Goal: Task Accomplishment & Management: Complete application form

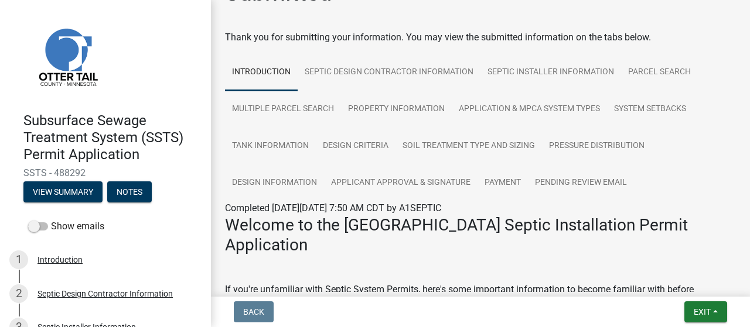
scroll to position [21, 0]
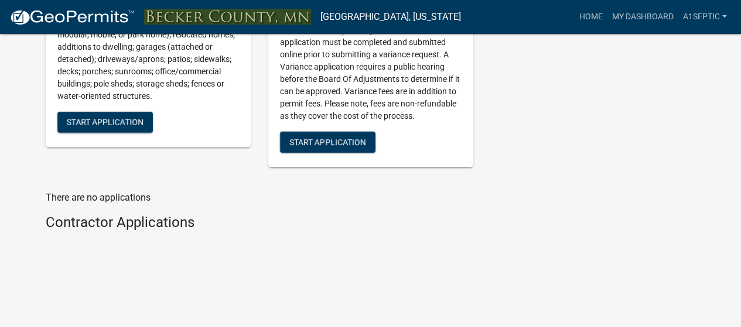
scroll to position [1579, 0]
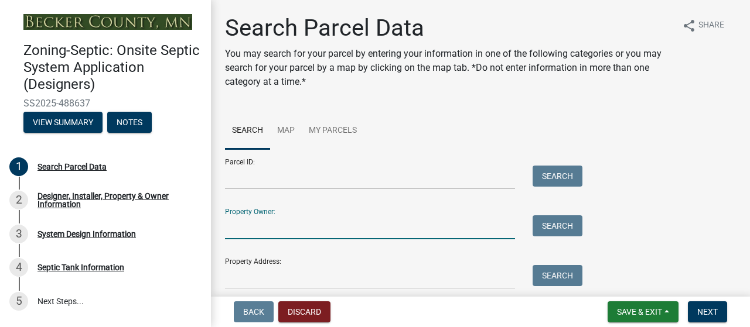
click at [295, 240] on input "Property Owner:" at bounding box center [370, 228] width 290 height 24
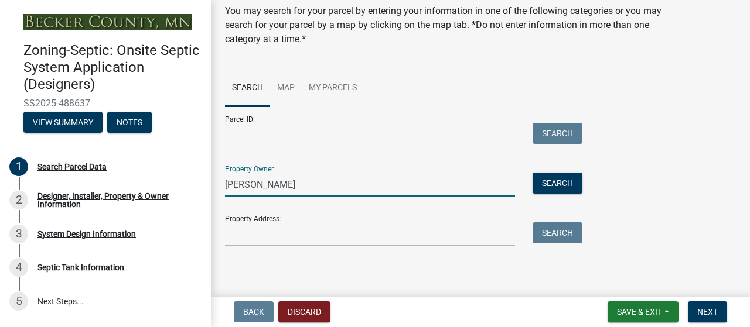
scroll to position [118, 0]
click at [298, 211] on div "Property Address: Search" at bounding box center [401, 226] width 352 height 40
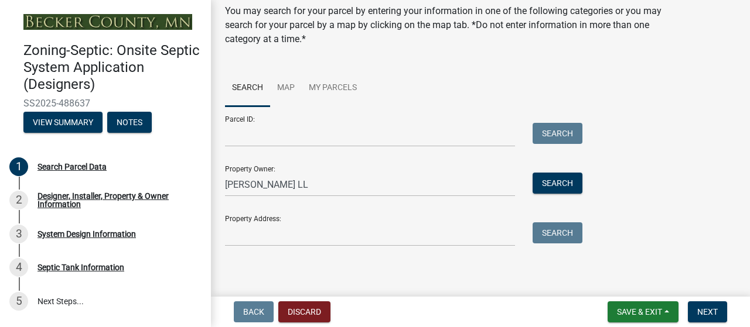
click at [380, 206] on div "Property Address: Search" at bounding box center [401, 226] width 352 height 40
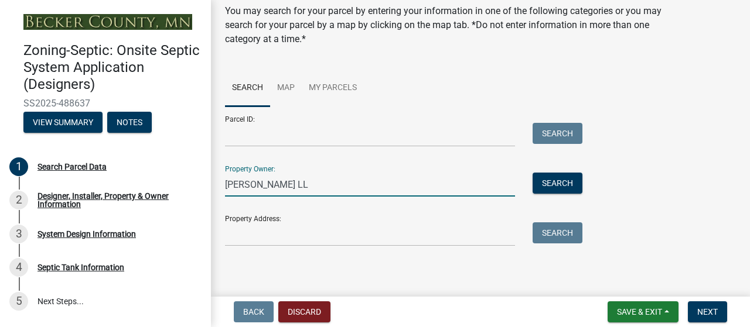
click at [295, 173] on input "[PERSON_NAME] LL" at bounding box center [370, 185] width 290 height 24
type input "[PERSON_NAME] LLC"
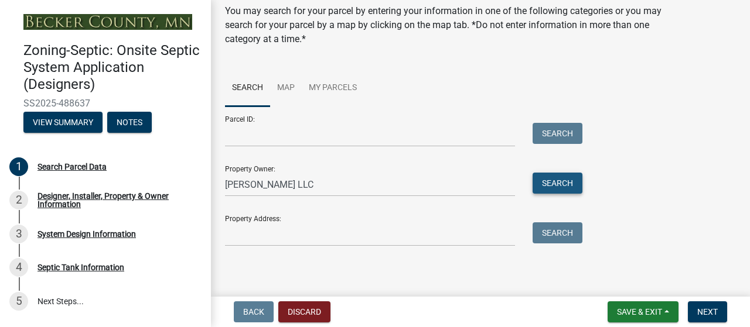
click at [561, 173] on button "Search" at bounding box center [558, 183] width 50 height 21
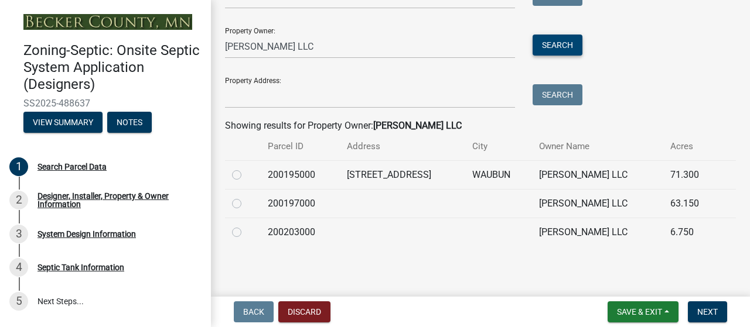
scroll to position [290, 0]
click at [246, 168] on label at bounding box center [246, 168] width 0 height 0
click at [246, 168] on input "radio" at bounding box center [250, 172] width 8 height 8
radio input "true"
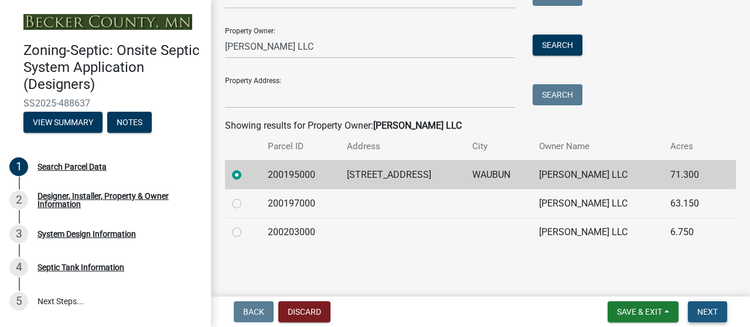
click at [697, 308] on span "Next" at bounding box center [707, 312] width 21 height 9
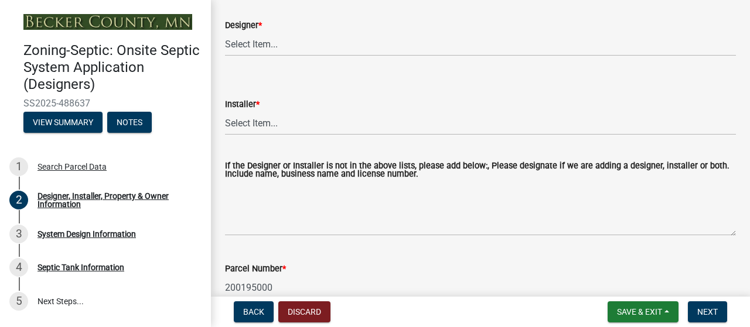
scroll to position [185, 0]
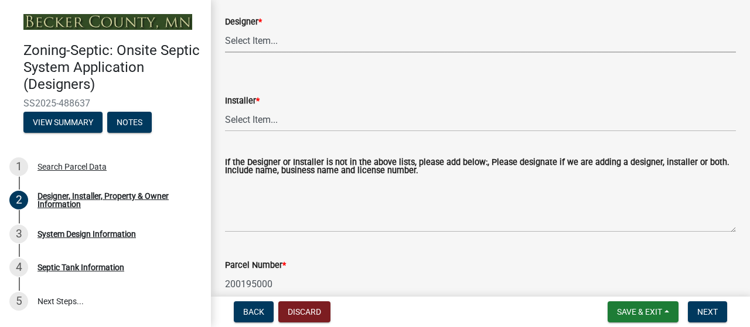
click at [289, 53] on select "Select Item... OTHER – Not listed (please add in next field and we will add to …" at bounding box center [480, 41] width 511 height 24
click at [228, 53] on select "Select Item... OTHER – Not listed (please add in next field and we will add to …" at bounding box center [480, 41] width 511 height 24
select select "25bab914-c910-45b8-955f-6e3fb29d91bd"
click at [286, 132] on select "Select Item... OTHER – Not listed (please add in next field and we will add to …" at bounding box center [480, 120] width 511 height 24
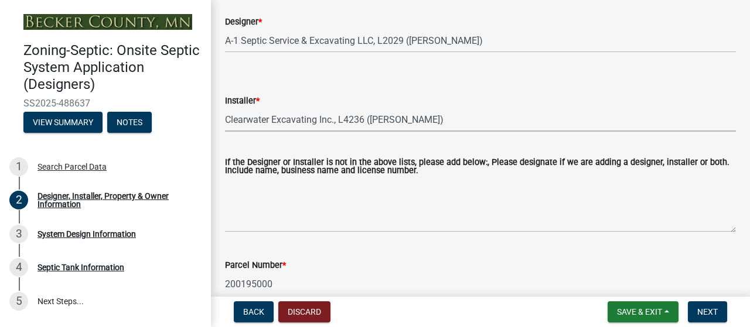
click at [228, 132] on select "Select Item... OTHER – Not listed (please add in next field and we will add to …" at bounding box center [480, 120] width 511 height 24
select select "3cbe5c42-8469-463e-9258-42a331bdba77"
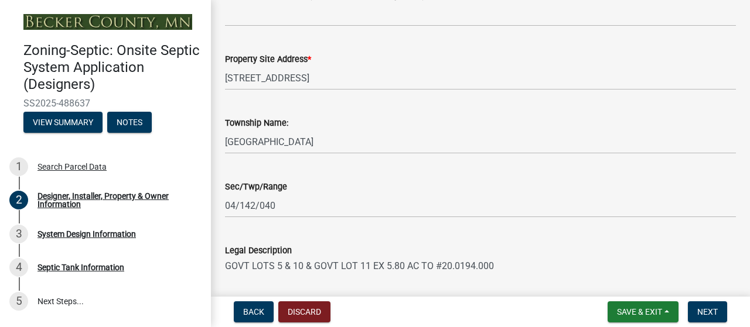
scroll to position [810, 0]
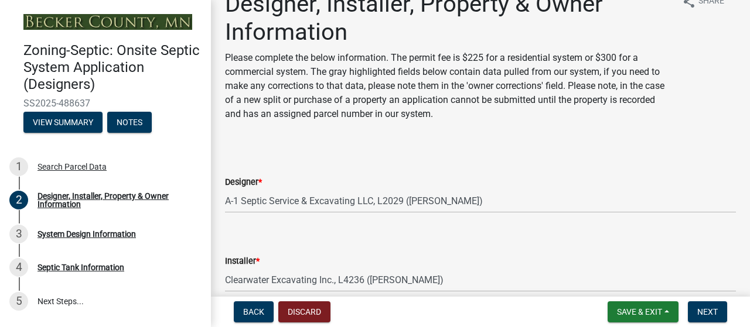
scroll to position [0, 0]
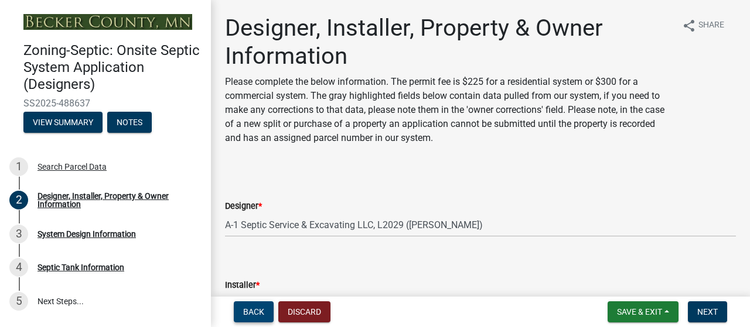
click at [257, 309] on span "Back" at bounding box center [253, 312] width 21 height 9
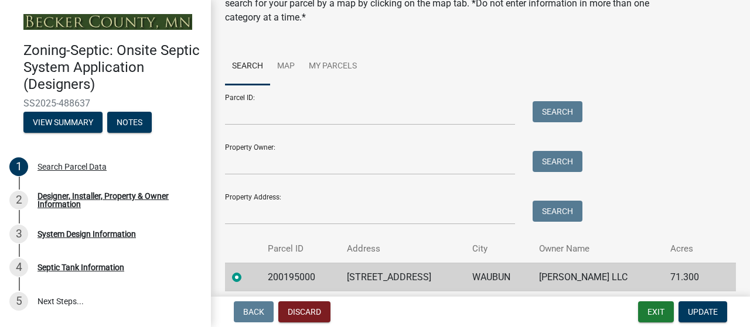
scroll to position [62, 0]
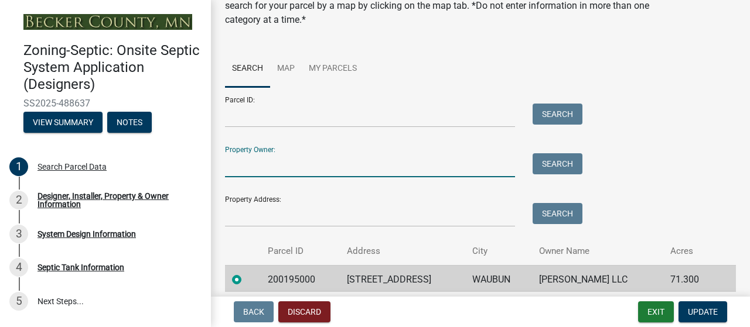
click at [292, 178] on input "Property Owner:" at bounding box center [370, 165] width 290 height 24
type input "[PERSON_NAME] LLC"
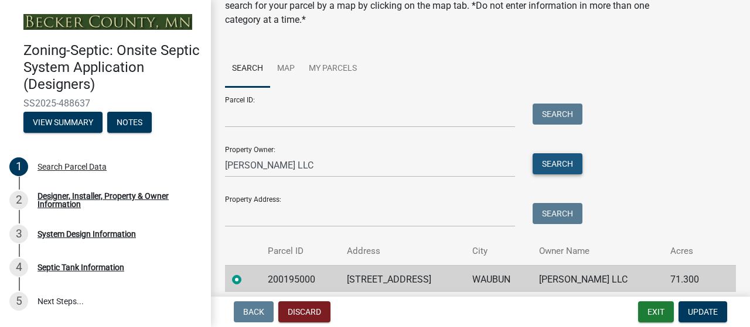
click at [555, 175] on button "Search" at bounding box center [558, 163] width 50 height 21
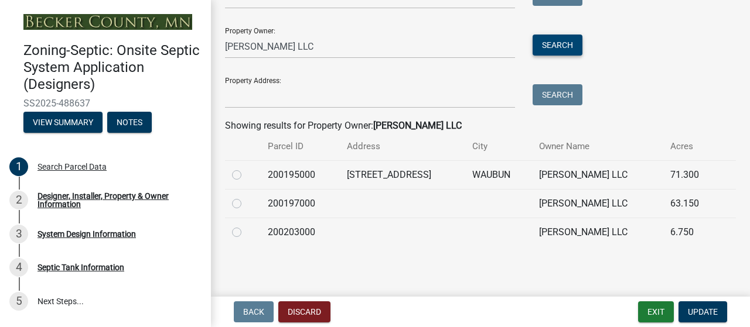
scroll to position [210, 0]
click at [246, 197] on label at bounding box center [246, 197] width 0 height 0
click at [246, 204] on input "radio" at bounding box center [250, 201] width 8 height 8
radio input "true"
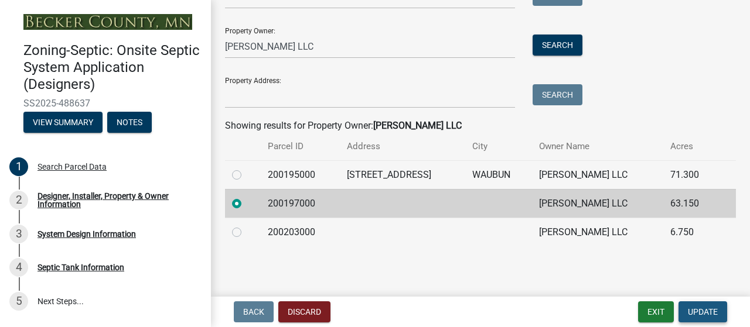
click at [693, 313] on span "Update" at bounding box center [703, 312] width 30 height 9
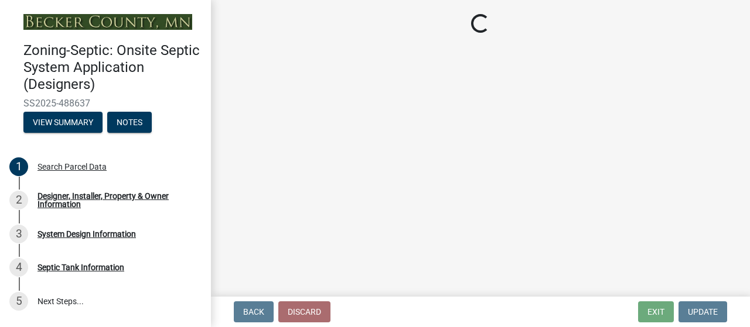
select select "25bab914-c910-45b8-955f-6e3fb29d91bd"
select select "3cbe5c42-8469-463e-9258-42a331bdba77"
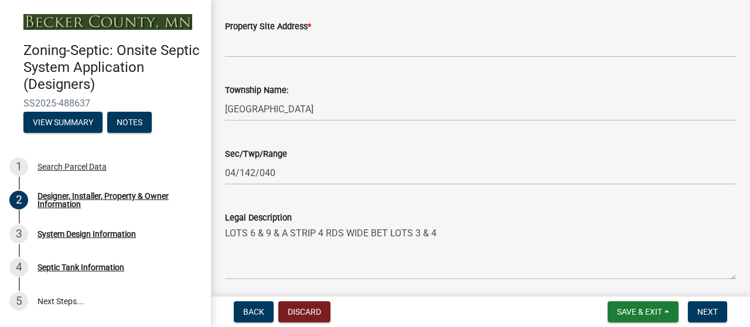
scroll to position [840, 0]
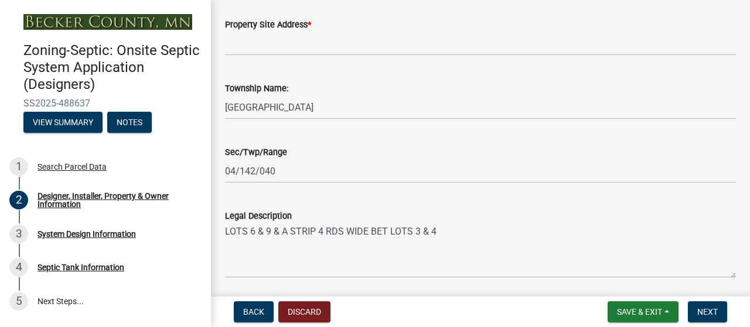
type input "[PHONE_NUMBER]"
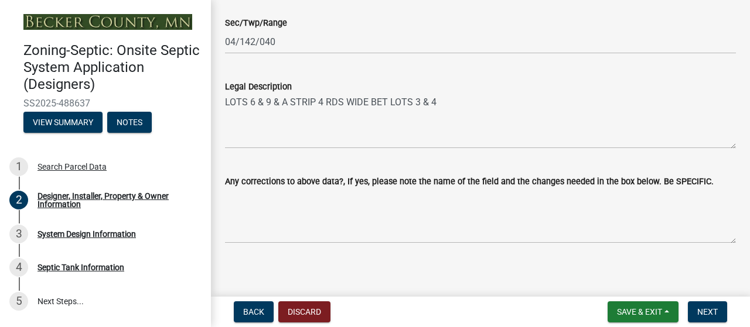
scroll to position [973, 0]
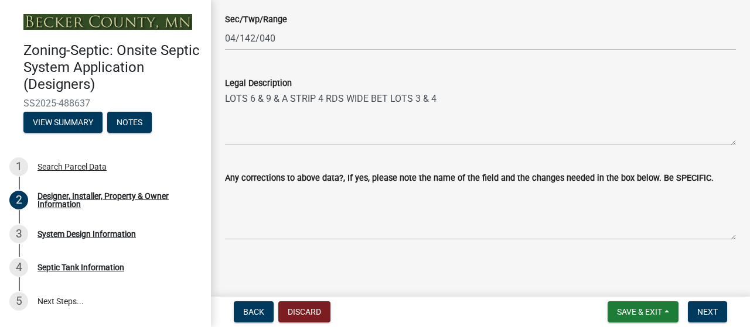
type input "[EMAIL_ADDRESS][DOMAIN_NAME]"
type input "[STREET_ADDRESS]"
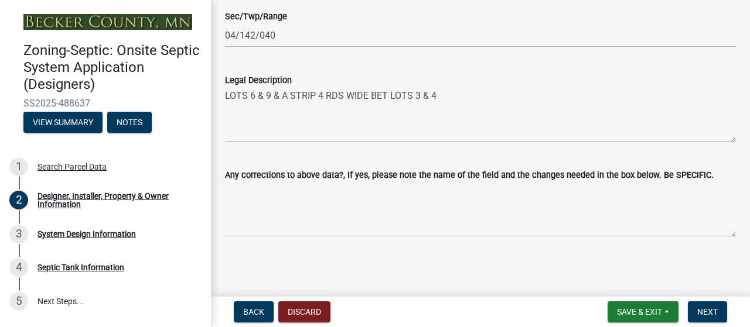
scroll to position [1305, 0]
click at [617, 312] on span "Save & Exit" at bounding box center [639, 312] width 45 height 9
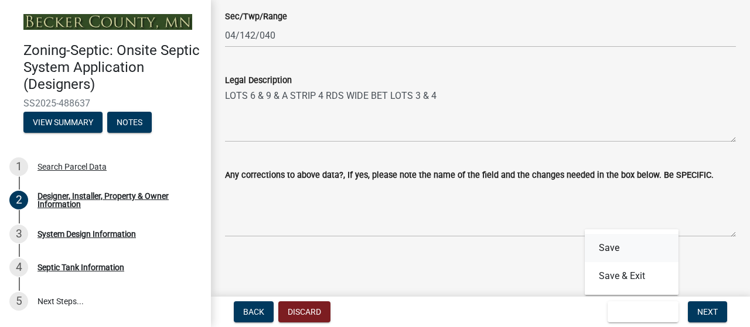
click at [585, 236] on button "Save" at bounding box center [632, 248] width 94 height 28
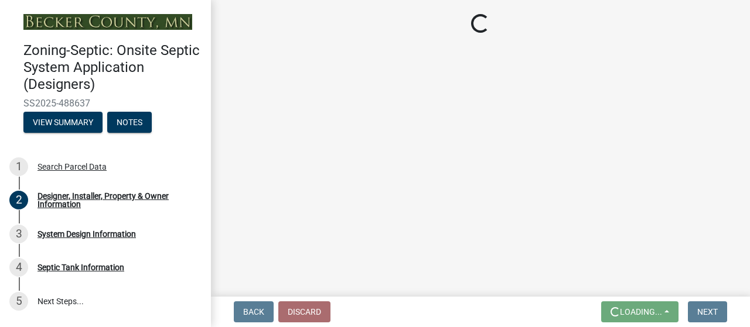
scroll to position [0, 0]
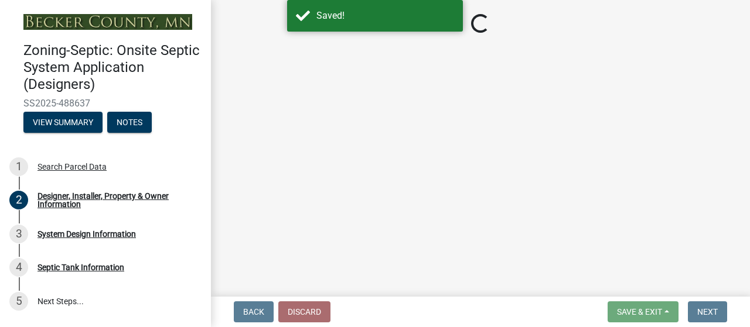
select select "25bab914-c910-45b8-955f-6e3fb29d91bd"
select select "3cbe5c42-8469-463e-9258-42a331bdba77"
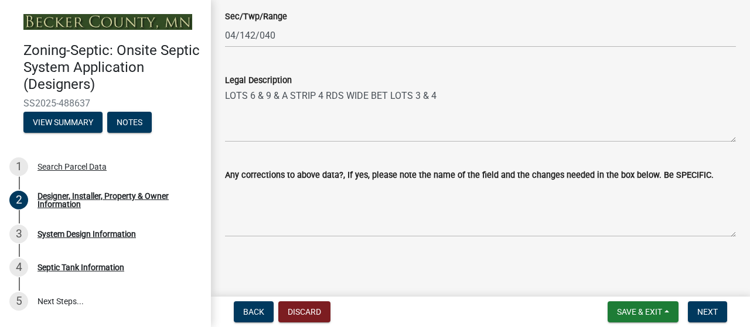
scroll to position [1090, 0]
click at [701, 309] on span "Next" at bounding box center [707, 312] width 21 height 9
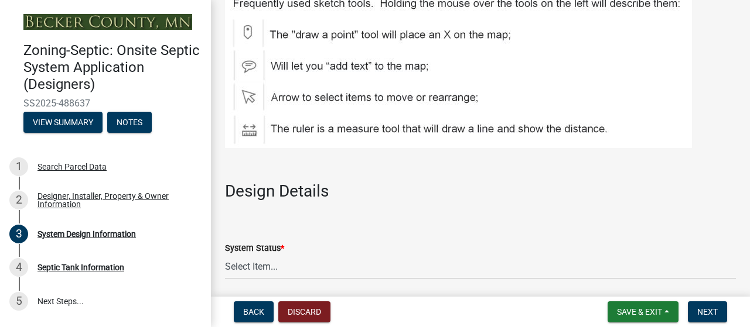
scroll to position [1283, 0]
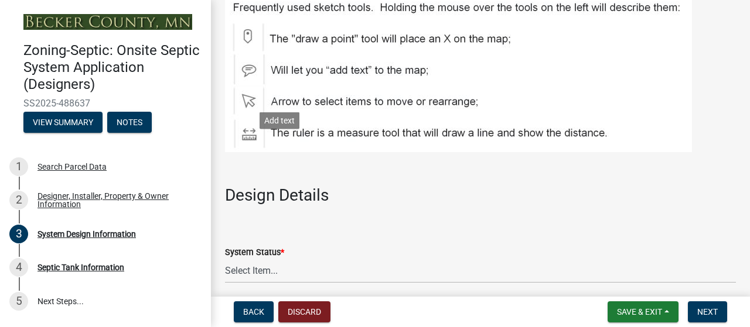
click at [647, 308] on button "Save & Exit" at bounding box center [643, 312] width 71 height 21
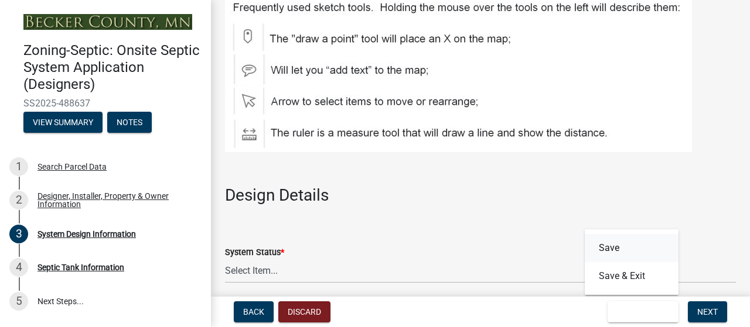
click at [600, 243] on button "Save" at bounding box center [632, 248] width 94 height 28
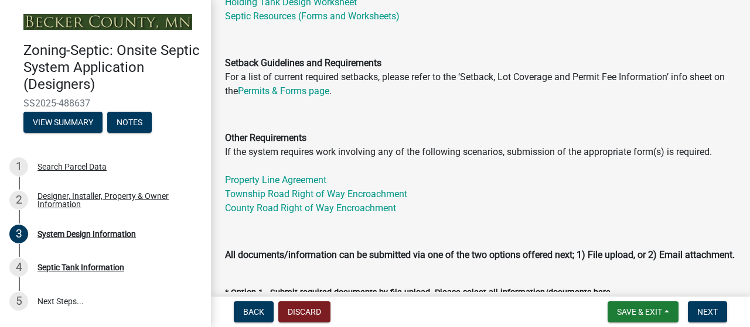
scroll to position [366, 0]
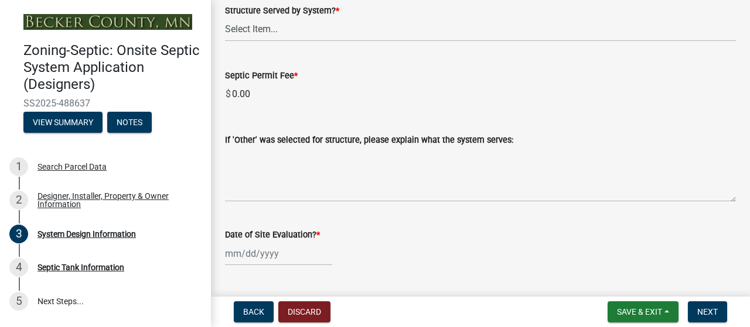
scroll to position [1874, 0]
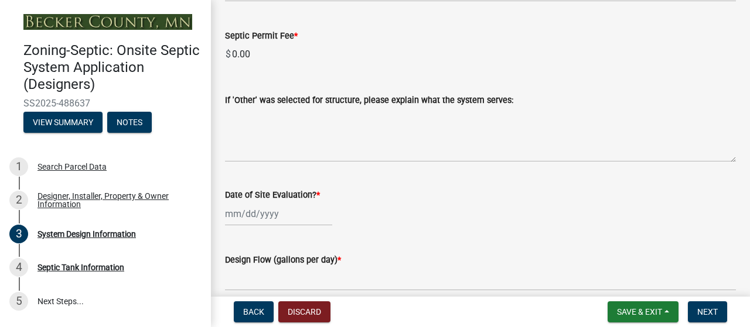
select select "d11049ea-91d0-42ef-8f23-5bc08afa6acf"
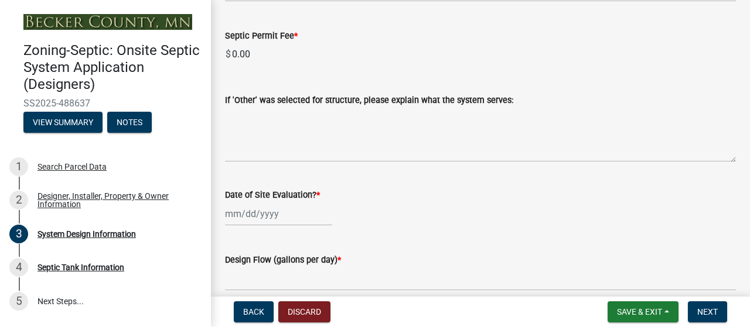
select select "011fbff4-a41d-4a75-9bd8-71c7e6c69e0d"
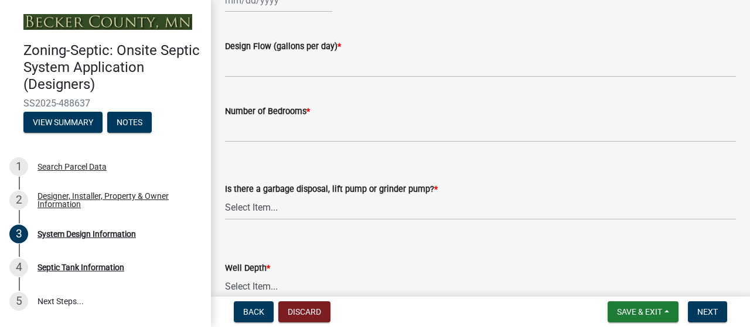
scroll to position [2091, 0]
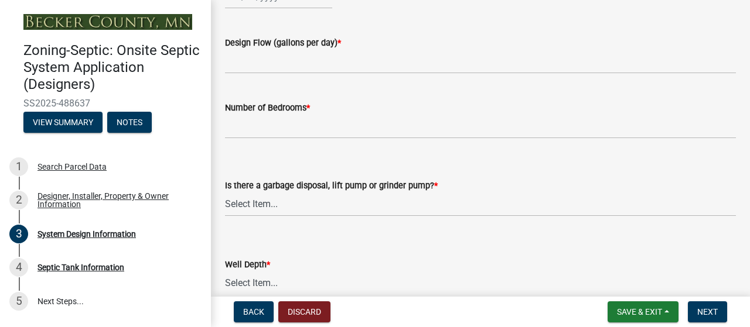
select select "85fdfef2-2683-4311-b5d5-5505f6411127"
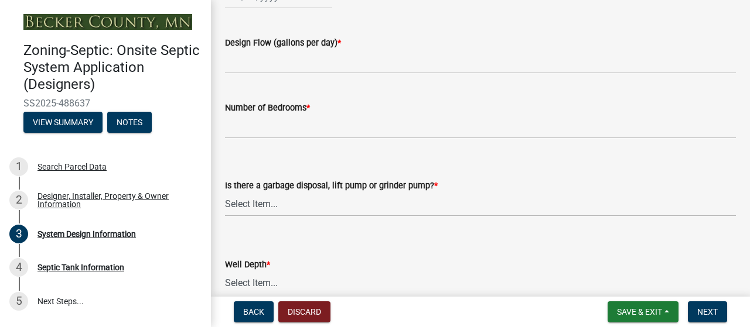
select select "bbba294c-e7e6-4483-b1a0-88fbc7e04017"
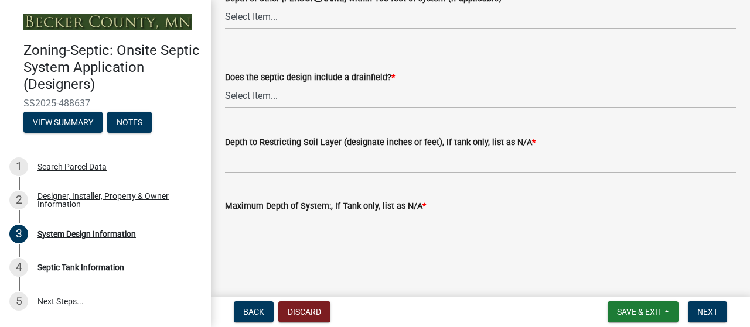
scroll to position [2468, 0]
select select "10"
select select "2025"
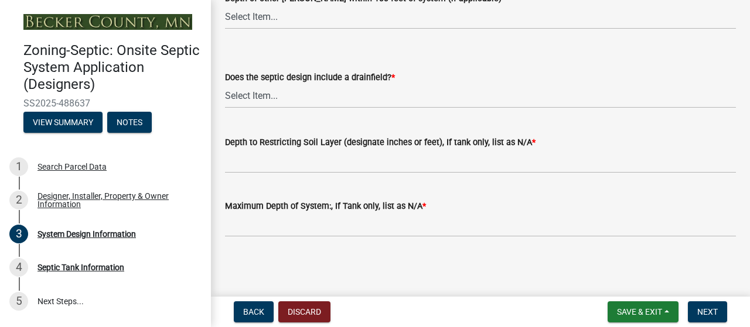
select select "6"
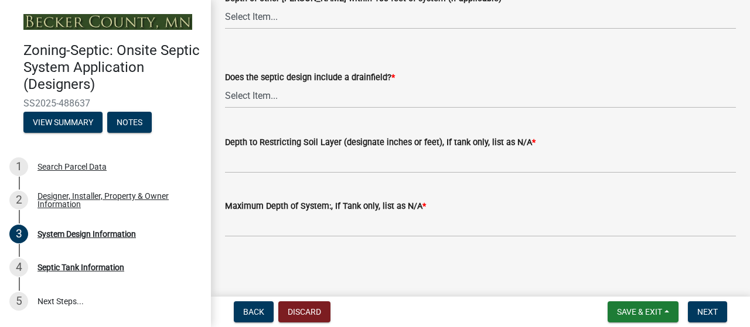
type input "[DATE]"
type input "600"
type input "4"
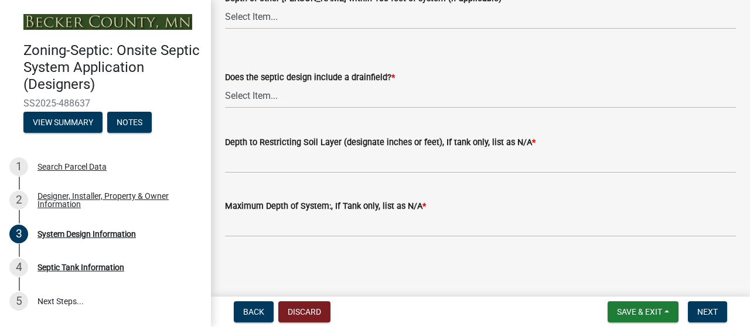
scroll to position [2736, 0]
select select "ba735beb-519e-40f0-ae20-62d65fc4c46b"
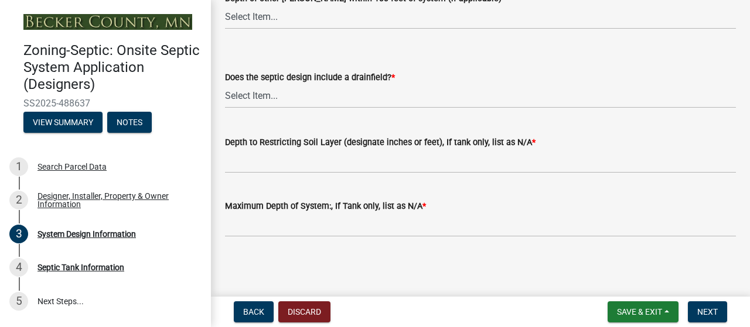
select select "ef698bf5-6172-44c1-9ffb-522c07469aed"
click at [291, 29] on select "Select Item... Deep Well Shallow Well No other [PERSON_NAME]" at bounding box center [480, 17] width 511 height 24
click at [228, 29] on select "Select Item... Deep Well Shallow Well No other [PERSON_NAME]" at bounding box center [480, 17] width 511 height 24
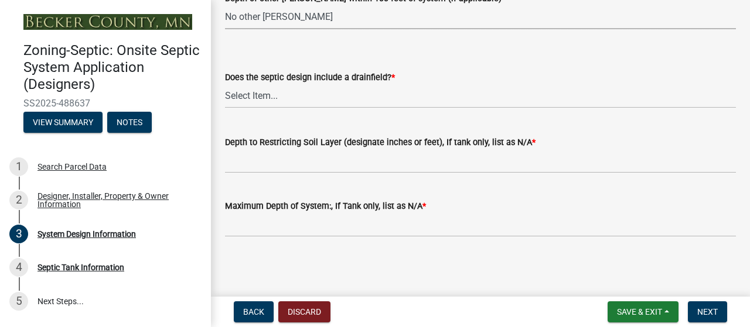
select select "384fc250-a67e-4e5e-a6e0-19116deb63e7"
click at [294, 108] on select "Select Item... Yes No Existing - COC must by submitted" at bounding box center [480, 96] width 511 height 24
click at [228, 108] on select "Select Item... Yes No Existing - COC must by submitted" at bounding box center [480, 96] width 511 height 24
select select "1beac6bb-92f1-48fc-a43d-dd4fbc824110"
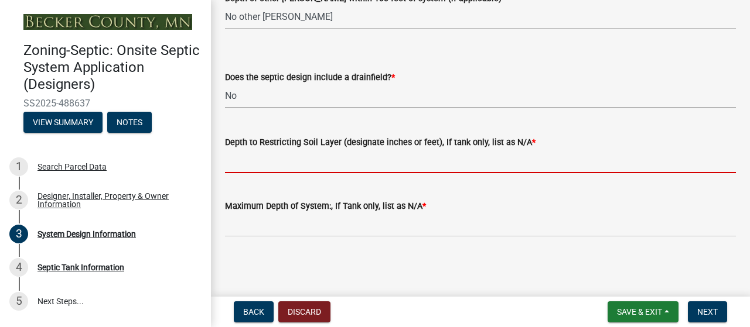
click at [278, 149] on input "Depth to Restricting Soil Layer (designate inches or feet), If tank only, list …" at bounding box center [480, 161] width 511 height 24
type input "N/A"
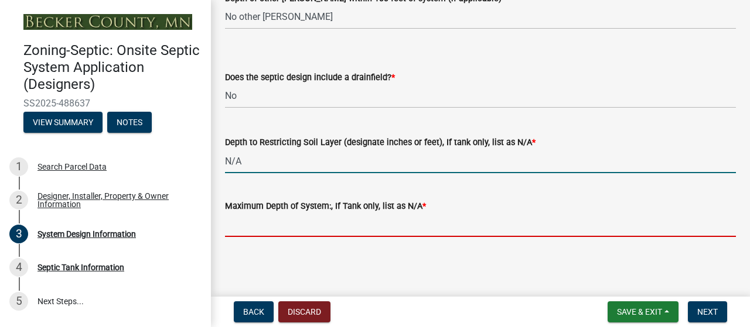
click at [311, 219] on input "Maximum Depth of System:, If Tank only, list as N/A *" at bounding box center [480, 225] width 511 height 24
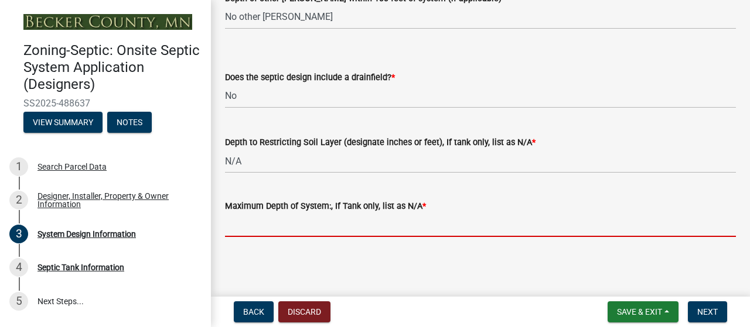
type input "N/A"
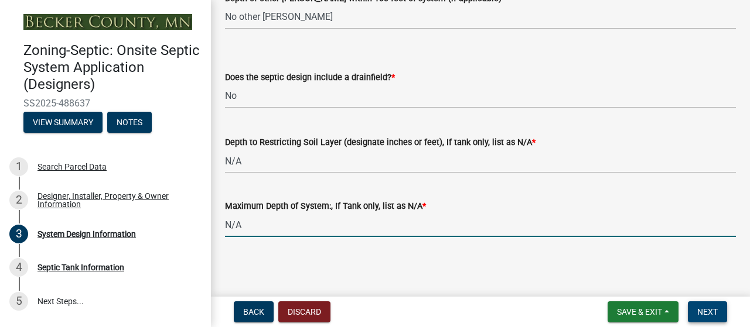
click at [698, 315] on button "Next" at bounding box center [707, 312] width 39 height 21
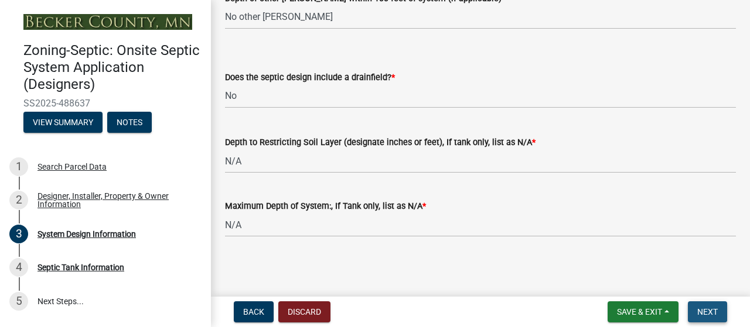
scroll to position [3092, 0]
click at [697, 309] on span "Next" at bounding box center [707, 312] width 21 height 9
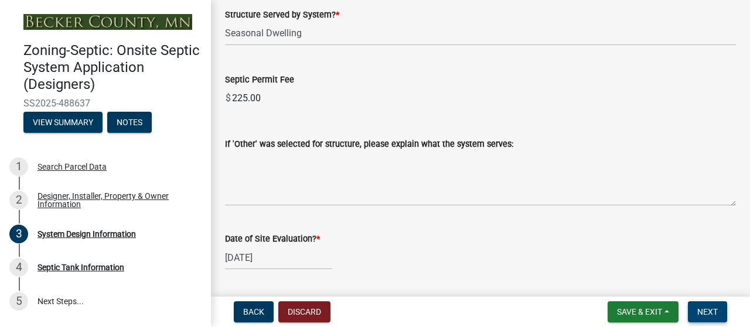
scroll to position [1816, 0]
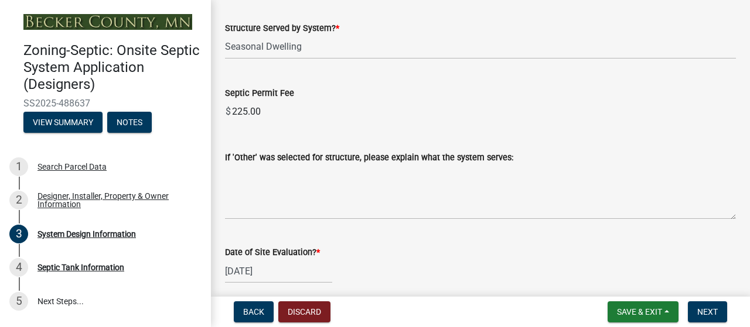
select select "743fc4c7-7903-4e73-bfd1-f0cf50051370"
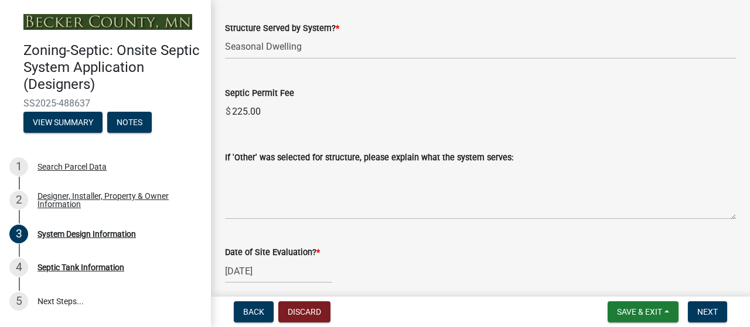
click at [741, 169] on main "System Design Information share Share Document Submissions Design & Soil Log an…" at bounding box center [480, 146] width 539 height 292
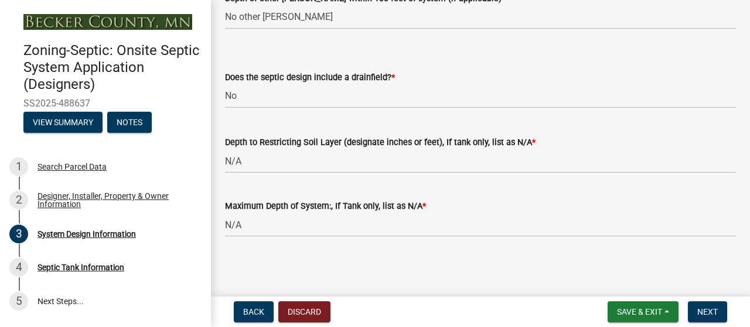
scroll to position [3062, 0]
click at [704, 308] on span "Next" at bounding box center [707, 312] width 21 height 9
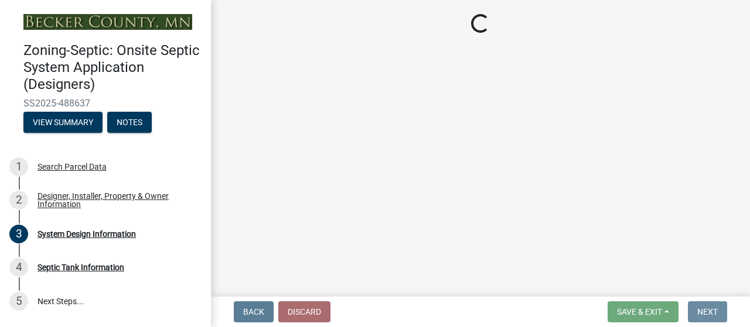
scroll to position [0, 0]
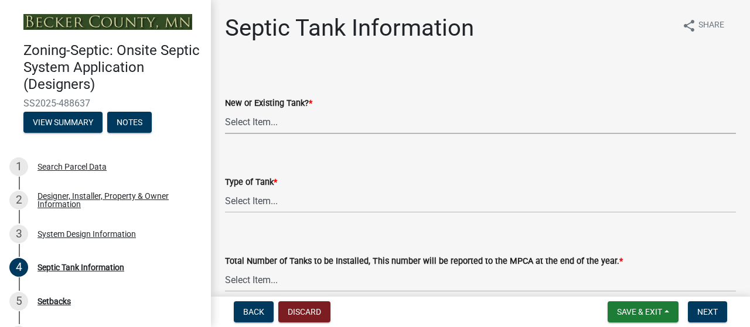
click at [294, 134] on select "Select Item... New Existing Both -New and Existing Tank" at bounding box center [480, 122] width 511 height 24
click at [228, 134] on select "Select Item... New Existing Both -New and Existing Tank" at bounding box center [480, 122] width 511 height 24
select select "f9fbe67c-c1cf-4a63-8ad4-799ce56b7f21"
click at [289, 213] on select "Select Item... Single Septic Tank Compartmented Tank Single Tank plus Compartme…" at bounding box center [480, 201] width 511 height 24
click at [228, 213] on select "Select Item... Single Septic Tank Compartmented Tank Single Tank plus Compartme…" at bounding box center [480, 201] width 511 height 24
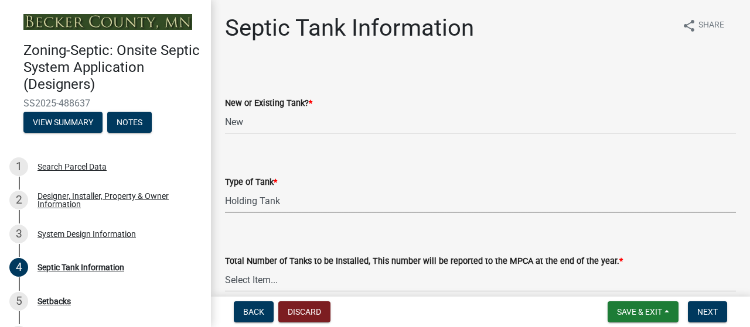
select select "fe57a0e5-df0b-49ed-be87-b1b1dff725c1"
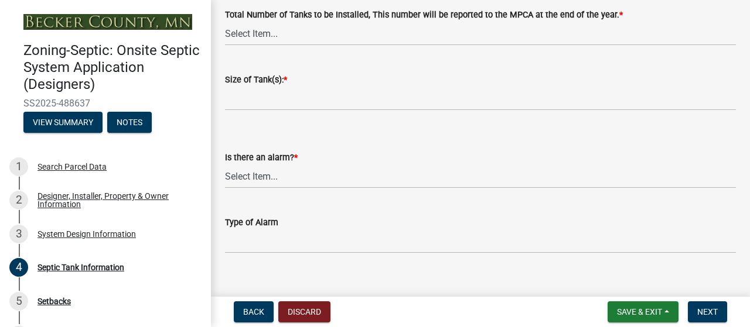
scroll to position [249, 0]
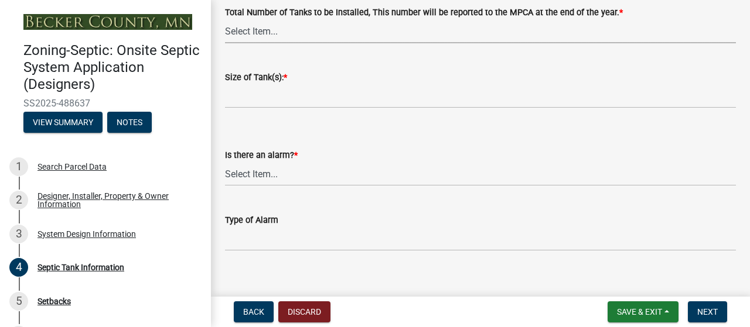
click at [294, 43] on select "Select Item... 0 1 2 3 4" at bounding box center [480, 31] width 511 height 24
click at [228, 43] on select "Select Item... 0 1 2 3 4" at bounding box center [480, 31] width 511 height 24
select select "452a777c-0560-49ff-95bc-b0f851bbc8fe"
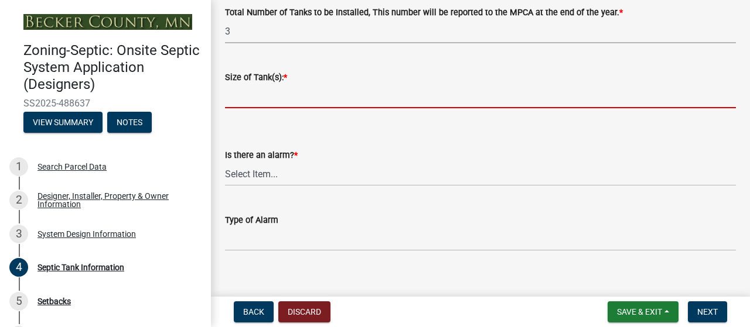
click at [247, 108] on input "Size of Tank(s): *" at bounding box center [480, 96] width 511 height 24
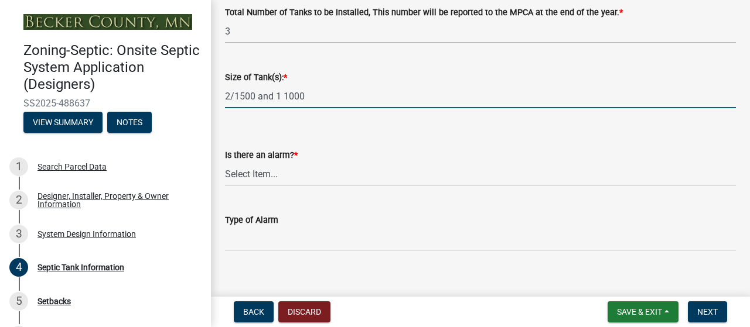
type input "2/1500 and 1 1000"
click at [288, 185] on select "Select Item... Yes No" at bounding box center [480, 173] width 511 height 24
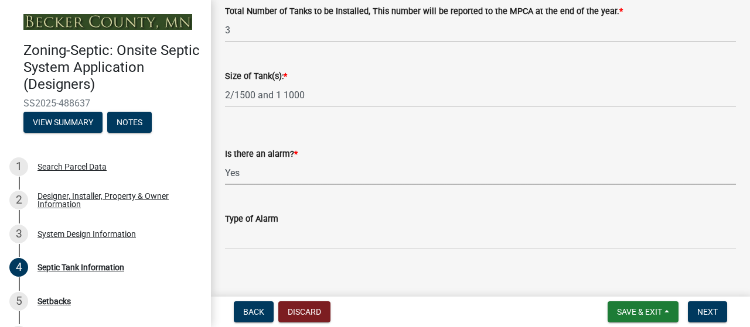
click at [228, 185] on select "Select Item... Yes No" at bounding box center [480, 173] width 511 height 24
select select "c84d9e4c-2287-4d2e-9ef7-9874a7456ee3"
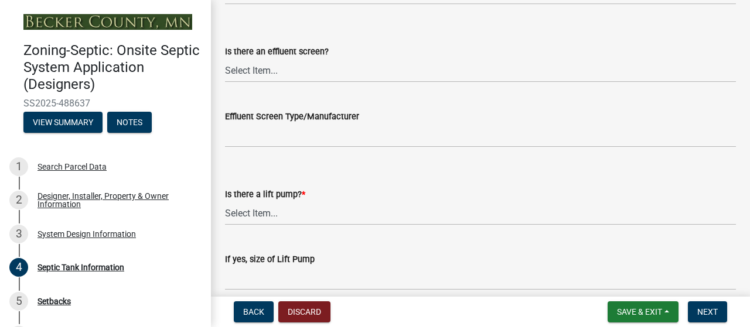
scroll to position [507, 0]
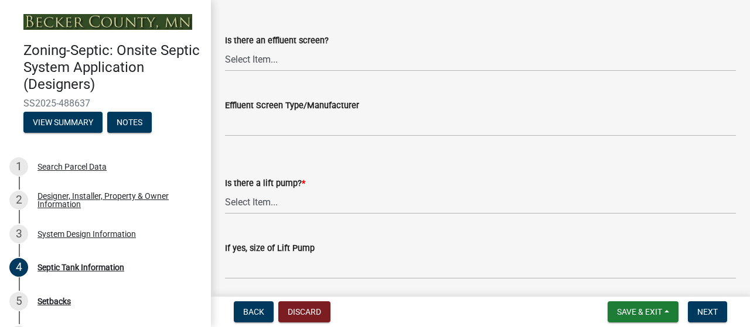
type input "manual"
click at [291, 71] on select "Select Item... Yes No" at bounding box center [480, 59] width 511 height 24
click at [228, 71] on select "Select Item... Yes No" at bounding box center [480, 59] width 511 height 24
select select "a956bcdf-8f12-4f61-bfc1-a6e229dc0595"
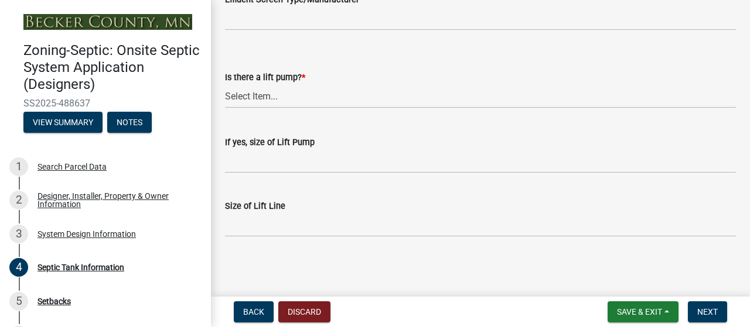
scroll to position [714, 0]
click at [295, 108] on select "Select Item... Yes No" at bounding box center [480, 96] width 511 height 24
click at [228, 108] on select "Select Item... Yes No" at bounding box center [480, 96] width 511 height 24
select select "ba43cfd8-3223-4e93-a41d-8bc71aa45820"
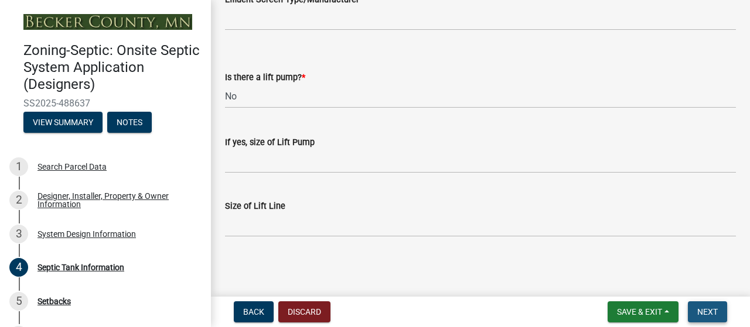
click at [697, 308] on span "Next" at bounding box center [707, 312] width 21 height 9
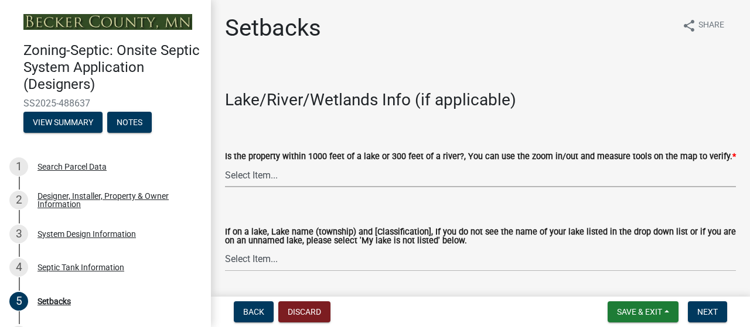
click at [294, 187] on select "Select Item... Yes No" at bounding box center [480, 175] width 511 height 24
click at [228, 187] on select "Select Item... Yes No" at bounding box center [480, 175] width 511 height 24
select select "c245ec0d-8d6f-4710-ab2b-b3aa70611708"
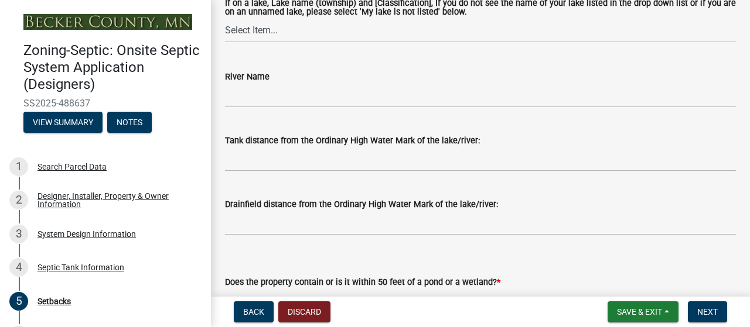
scroll to position [231, 0]
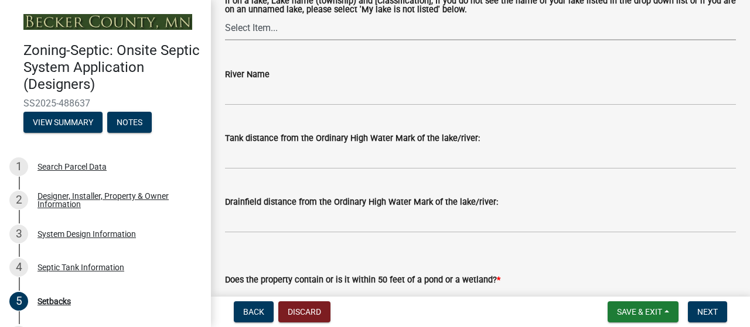
click at [291, 40] on select "Select Item... [GEOGRAPHIC_DATA] is not listed below [GEOGRAPHIC_DATA] ([GEOGRA…" at bounding box center [480, 28] width 511 height 24
click at [228, 40] on select "Select Item... [GEOGRAPHIC_DATA] is not listed below [GEOGRAPHIC_DATA] ([GEOGRA…" at bounding box center [480, 28] width 511 height 24
select select "905cc9c4-62ce-4030-bca4-6028e0fde0c4"
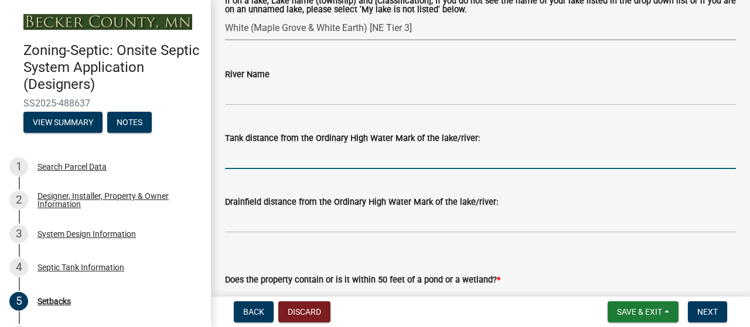
click at [356, 169] on input "Tank distance from the Ordinary High Water Mark of the lake/river:" at bounding box center [480, 157] width 511 height 24
type input "200'+"
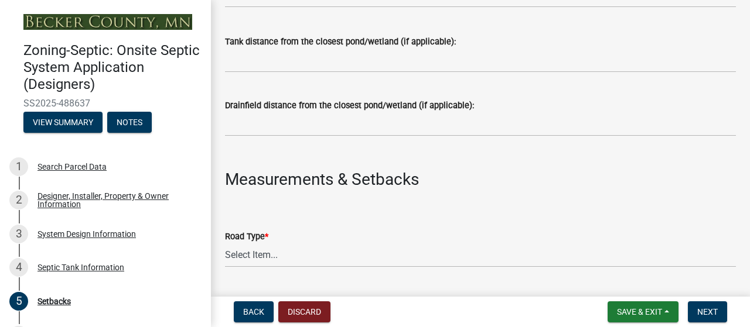
scroll to position [536, 0]
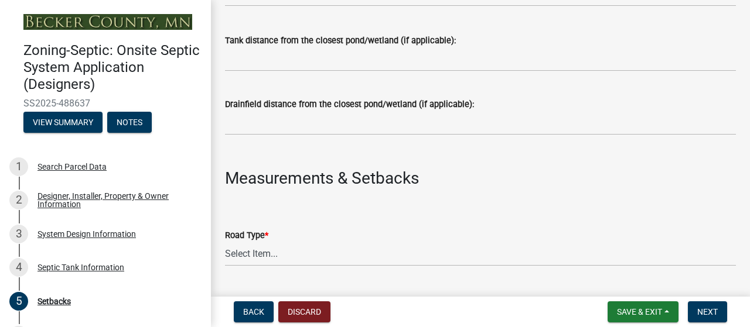
type input "N/A"
select select "23044af5-43bb-4cf5-8aef-2716db2ce5fc"
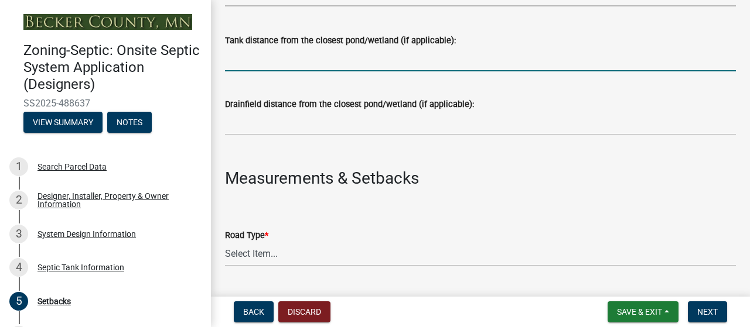
click at [294, 71] on input "Tank distance from the closest pond/wetland (if applicable):" at bounding box center [480, 59] width 511 height 24
type input "n"
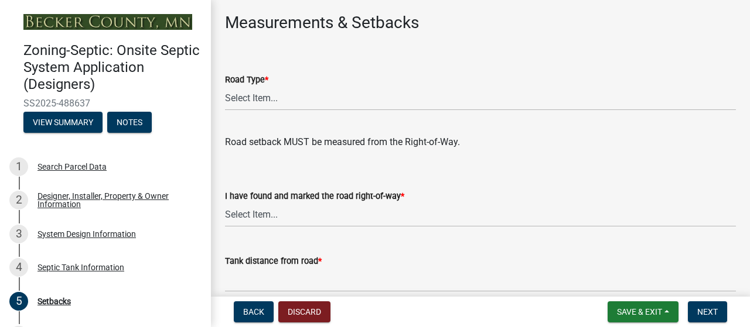
scroll to position [694, 0]
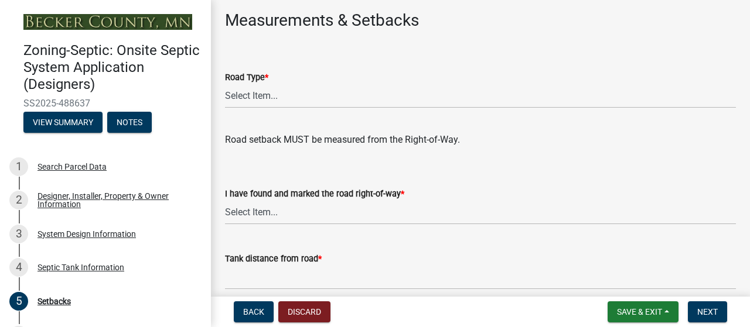
type input "N/A"
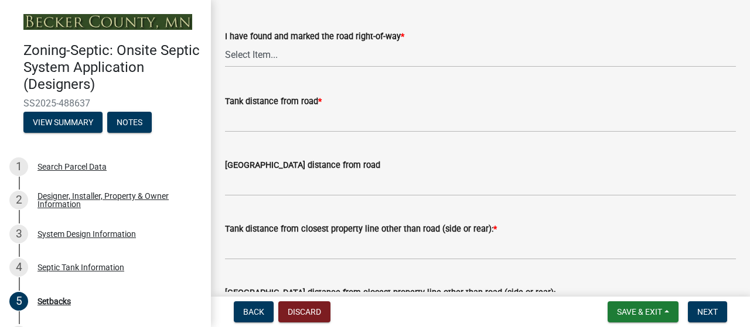
scroll to position [856, 0]
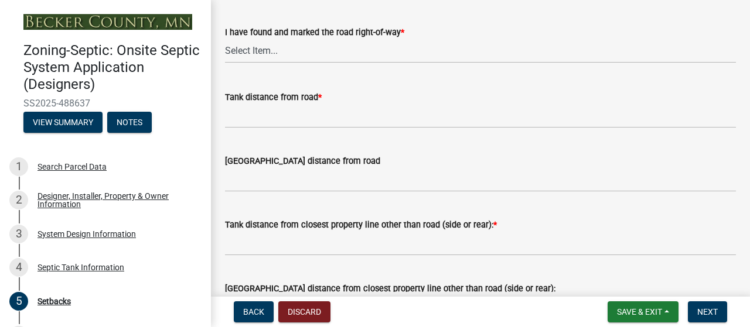
type input "N/A"
select select "3a9877c7-e03a-4112-8aea-8795eb5151a9"
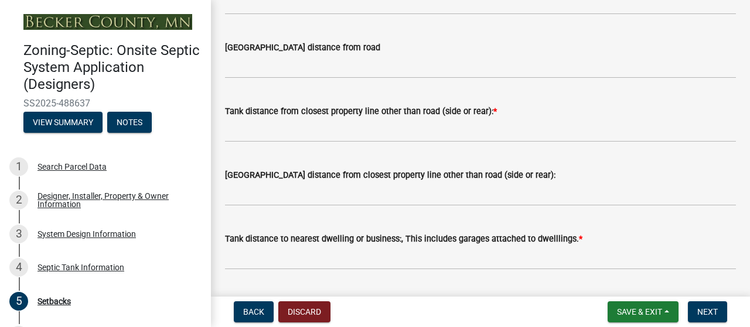
scroll to position [997, 0]
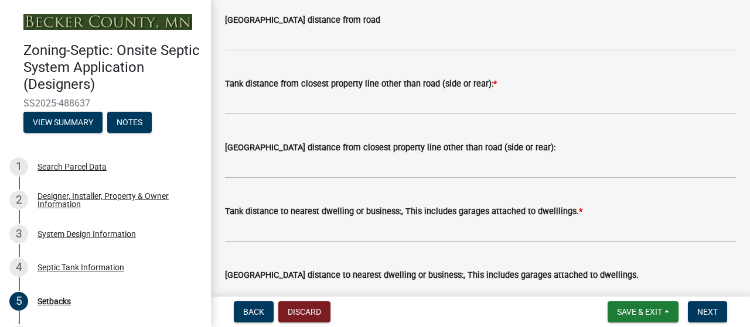
select select "a3ce498e-f8b1-44e2-889e-c4968ac74b5a"
type input ">100'"
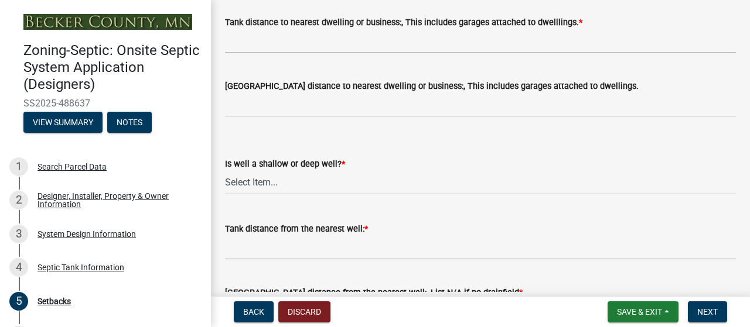
scroll to position [1199, 0]
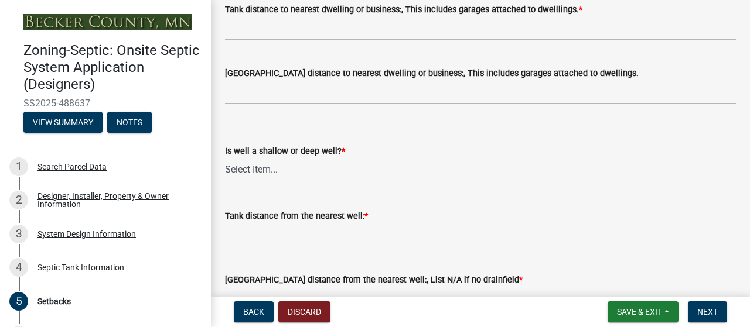
type input "N/A"
type input "<100'"
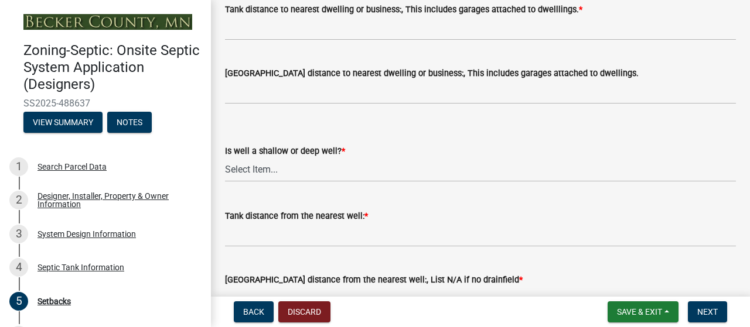
type input "N/A"
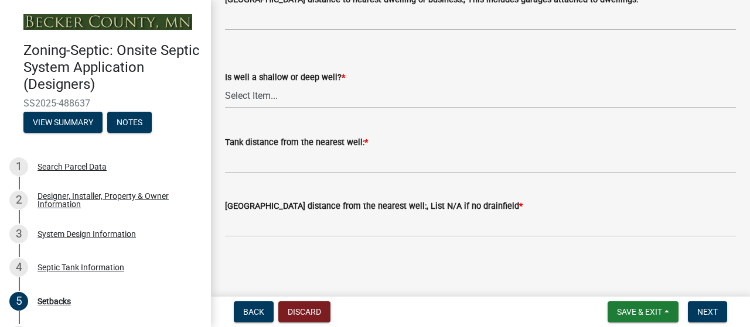
scroll to position [1393, 0]
type input "40'"
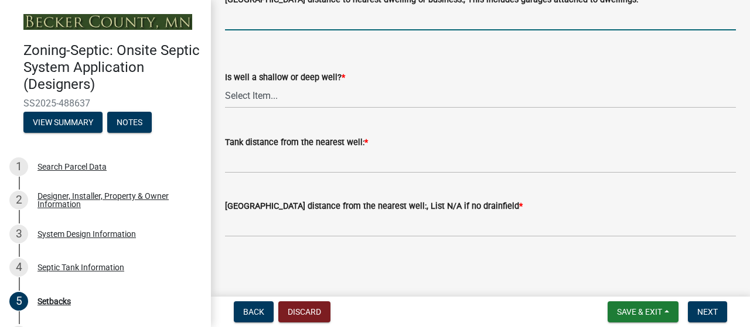
click at [296, 30] on input "[GEOGRAPHIC_DATA] distance to nearest dwelling or business:, This includes gara…" at bounding box center [480, 18] width 511 height 24
type input "4"
type input "N/A"
click at [290, 108] on select "Select Item... Deep Well Shallow Well No Well - Connected or to be connected to…" at bounding box center [480, 96] width 511 height 24
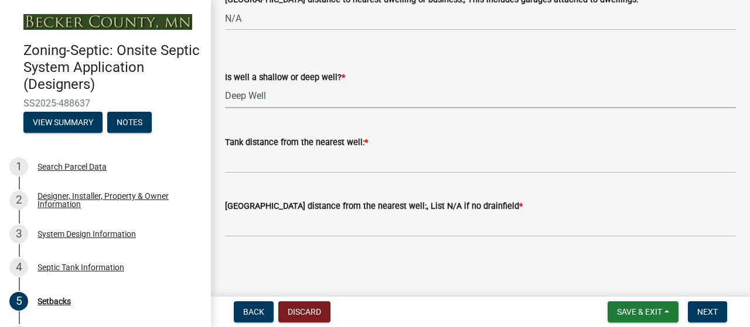
click at [228, 104] on select "Select Item... Deep Well Shallow Well No Well - Connected or to be connected to…" at bounding box center [480, 96] width 511 height 24
select select "cf78f1da-f066-4305-88a2-864abad1fa52"
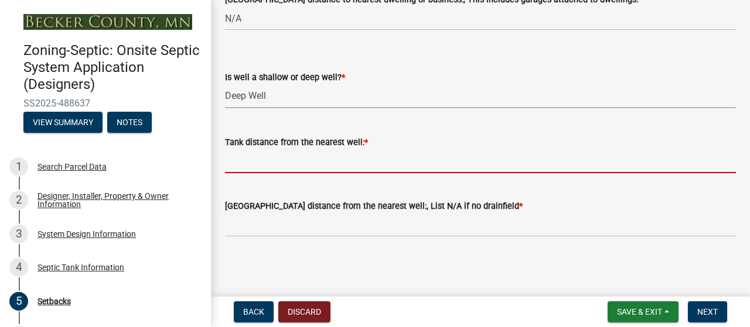
click at [361, 173] on input "Tank distance from the nearest well: *" at bounding box center [480, 161] width 511 height 24
type input ">50'"
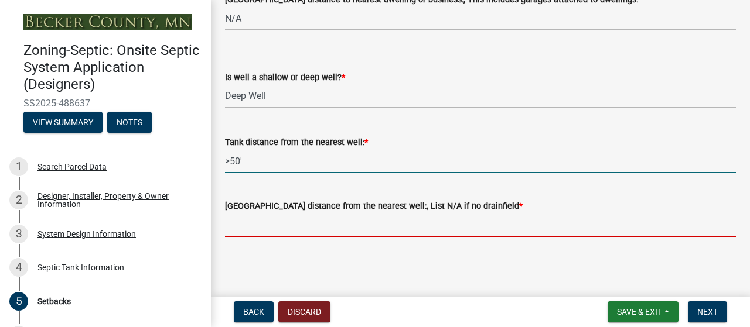
click at [353, 237] on input "[GEOGRAPHIC_DATA] distance from the nearest well:, List N/A if no drainfield *" at bounding box center [480, 225] width 511 height 24
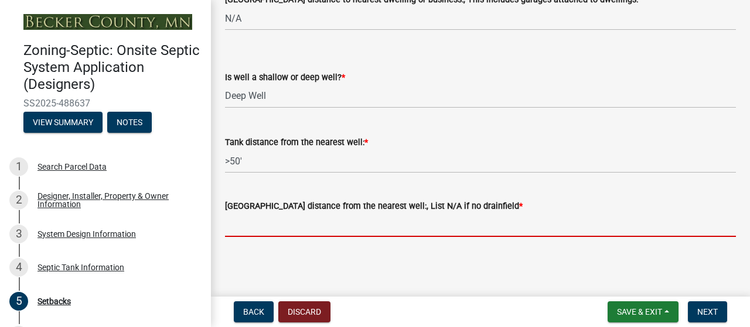
type input "N/A"
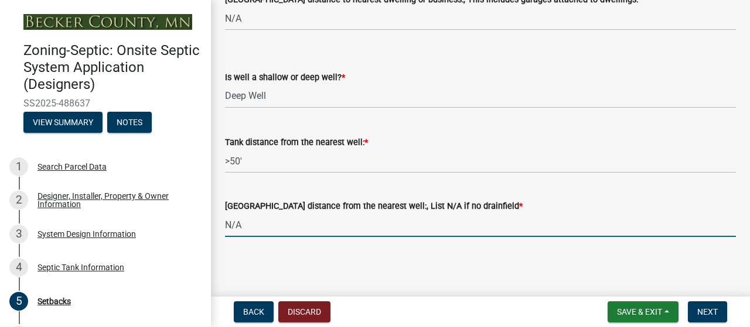
scroll to position [1657, 0]
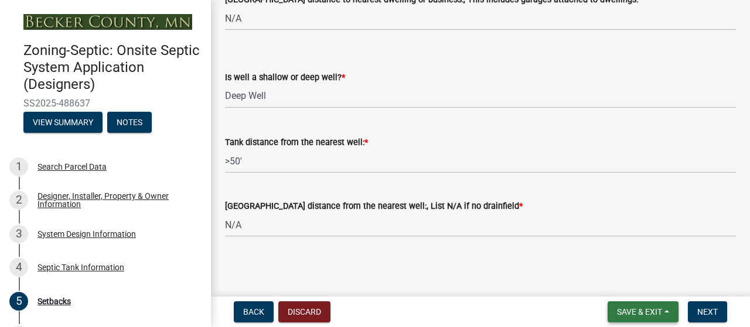
click at [617, 310] on span "Save & Exit" at bounding box center [639, 312] width 45 height 9
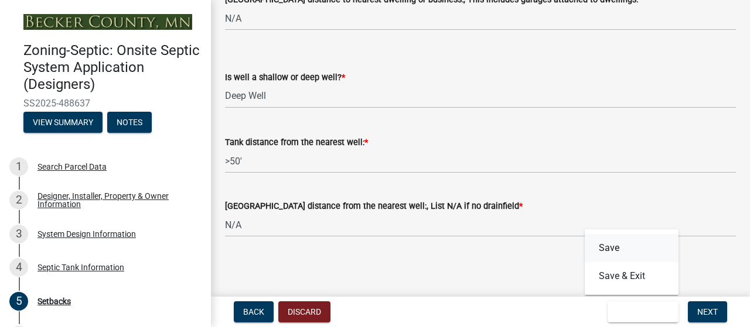
click at [585, 235] on button "Save" at bounding box center [632, 248] width 94 height 28
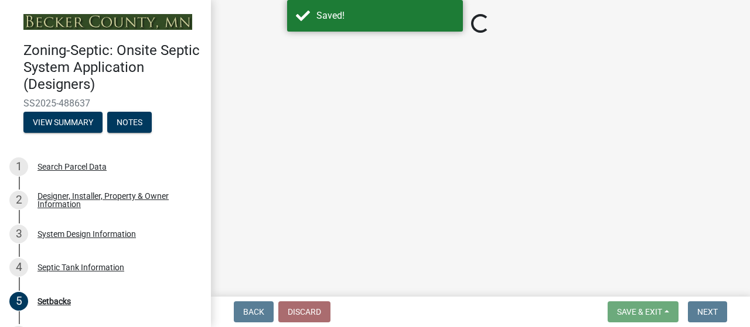
select select "c245ec0d-8d6f-4710-ab2b-b3aa70611708"
select select "905cc9c4-62ce-4030-bca4-6028e0fde0c4"
select select "23044af5-43bb-4cf5-8aef-2716db2ce5fc"
select select "3a9877c7-e03a-4112-8aea-8795eb5151a9"
select select "a3ce498e-f8b1-44e2-889e-c4968ac74b5a"
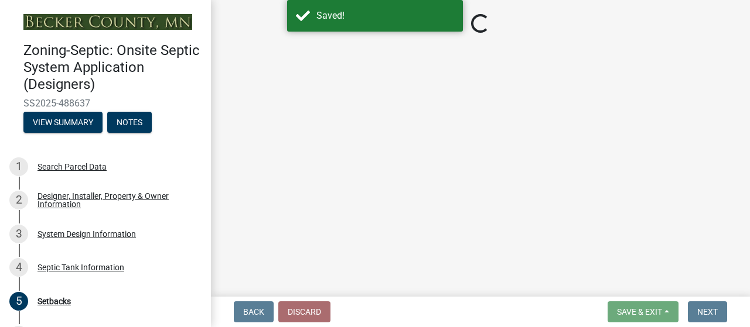
select select "cf78f1da-f066-4305-88a2-864abad1fa52"
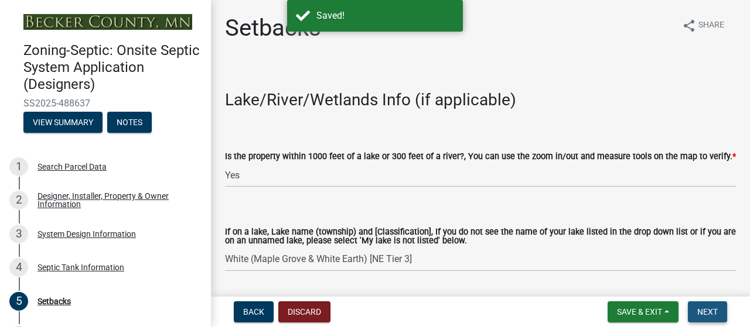
click at [697, 311] on span "Next" at bounding box center [707, 312] width 21 height 9
